Goal: Information Seeking & Learning: Learn about a topic

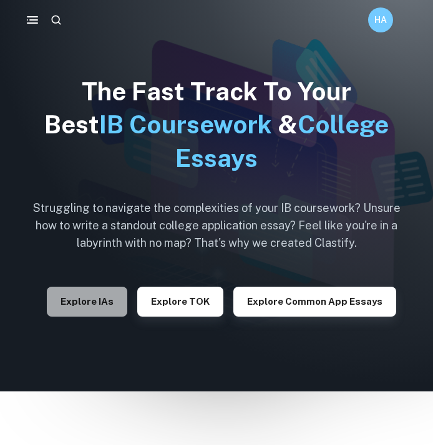
click at [96, 295] on button "Explore IAs" at bounding box center [87, 302] width 80 height 30
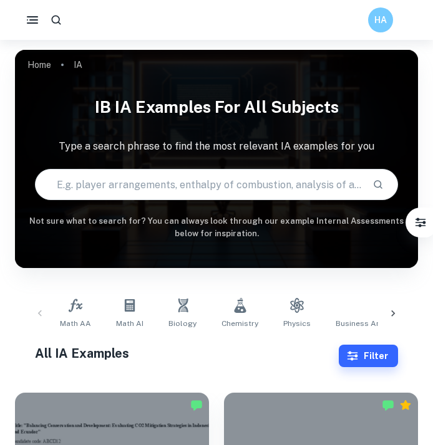
click at [122, 189] on input "text" at bounding box center [199, 184] width 326 height 35
click at [120, 184] on input "text" at bounding box center [199, 184] width 326 height 35
type input "c"
type input "potassium"
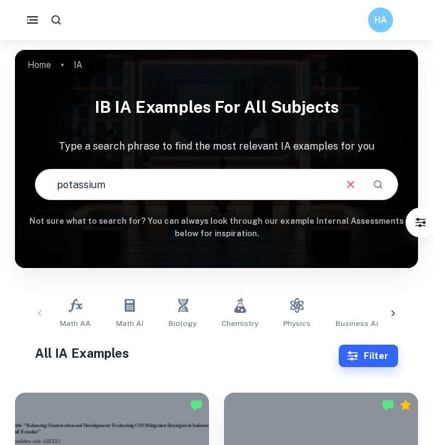
click at [377, 189] on icon "Search" at bounding box center [377, 184] width 11 height 11
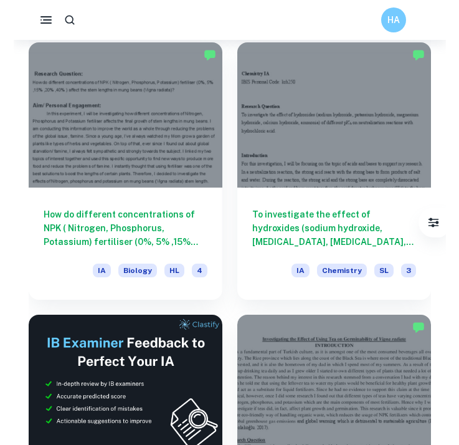
scroll to position [2534, 0]
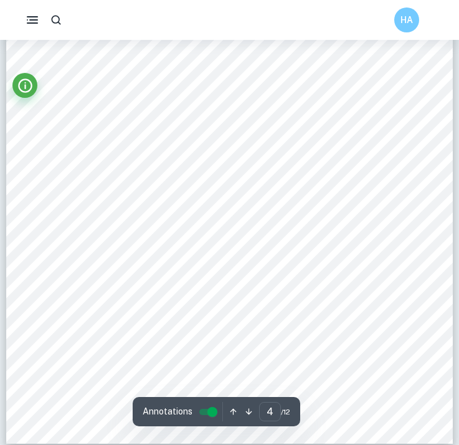
scroll to position [2081, 0]
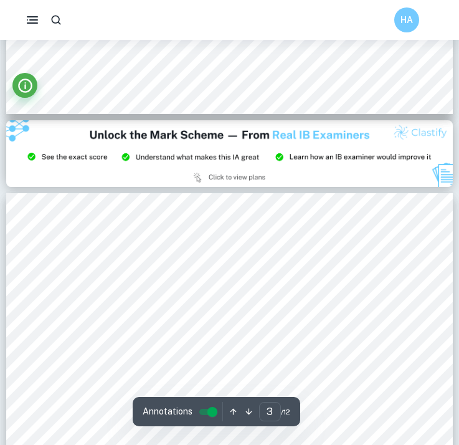
type input "2"
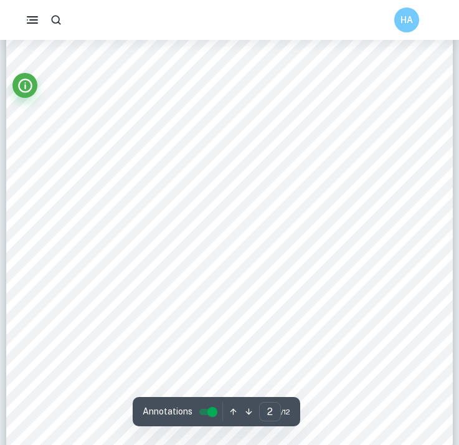
scroll to position [786, 0]
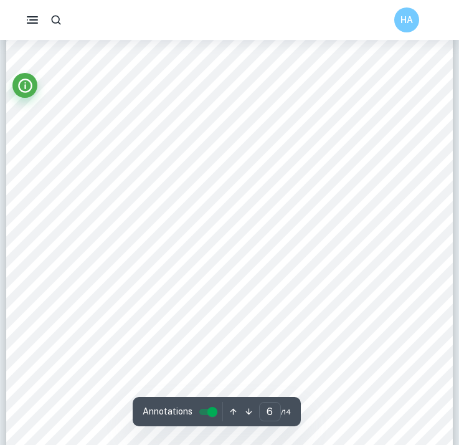
scroll to position [3214, 0]
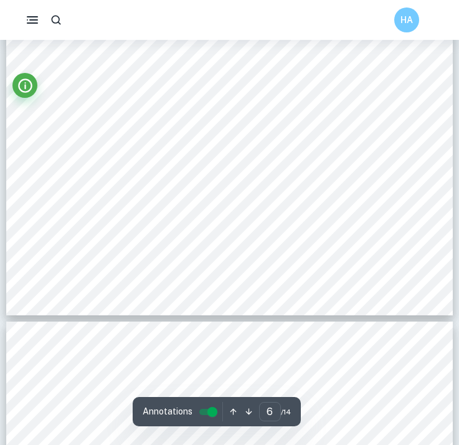
type input "7"
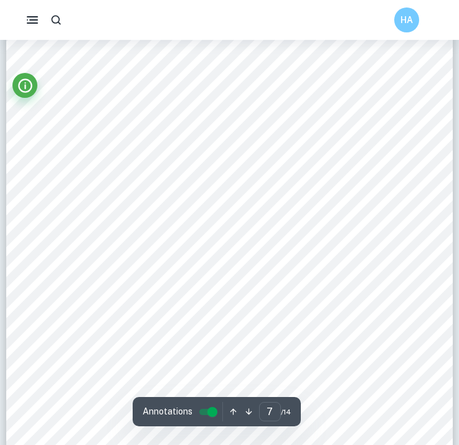
scroll to position [3768, 0]
